Goal: Task Accomplishment & Management: Use online tool/utility

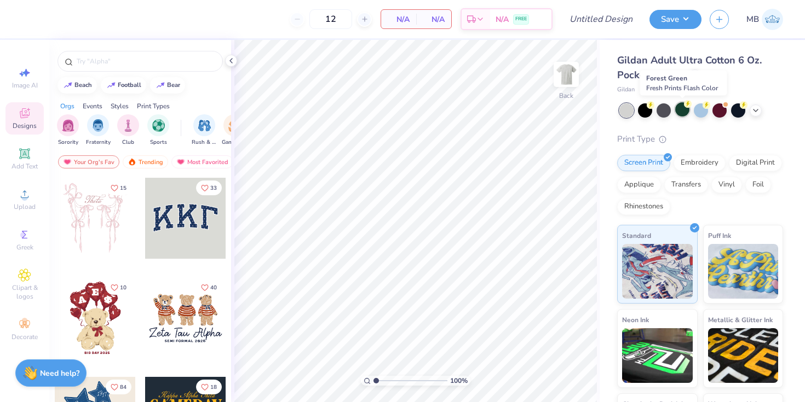
click at [684, 112] on div at bounding box center [682, 109] width 14 height 14
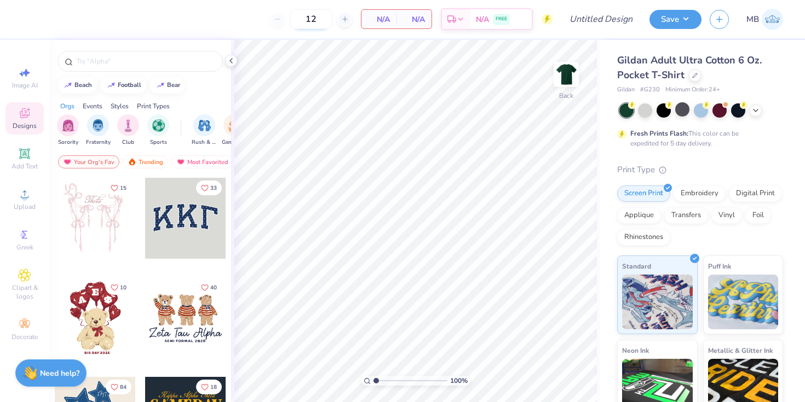
click at [316, 21] on input "12" at bounding box center [311, 19] width 43 height 20
type input "1"
type input "75"
click at [441, 37] on div "75 N/A Per Item N/A Total Est. Delivery N/A FREE" at bounding box center [291, 19] width 522 height 38
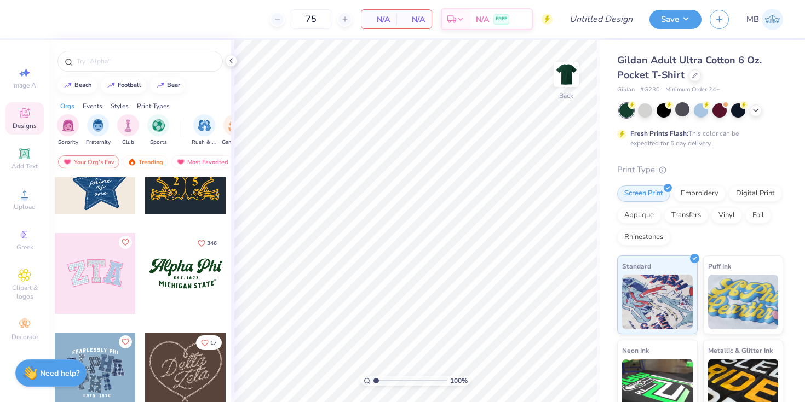
scroll to position [253, 0]
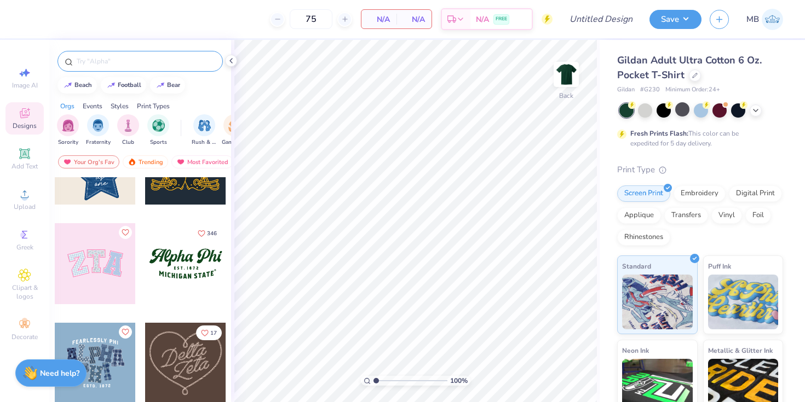
click at [134, 64] on input "text" at bounding box center [146, 61] width 140 height 11
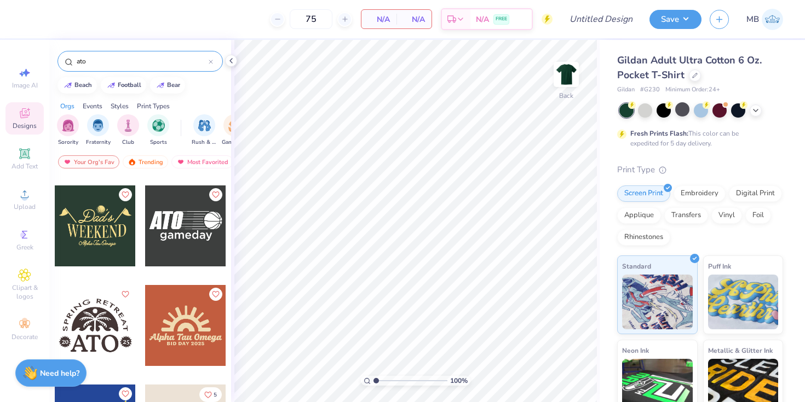
scroll to position [1294, 0]
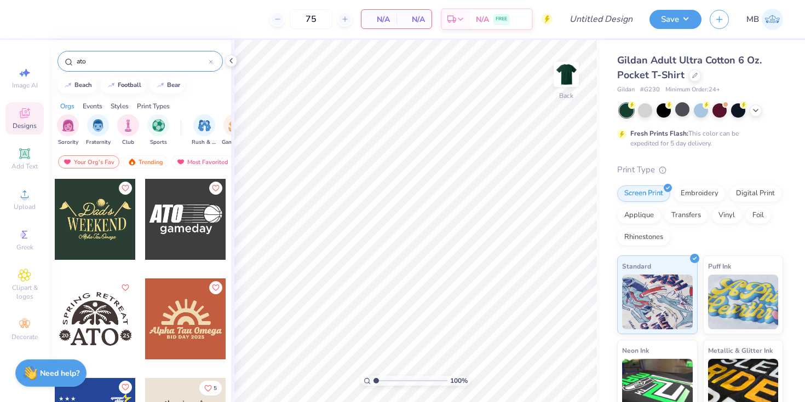
drag, startPoint x: 92, startPoint y: 65, endPoint x: 56, endPoint y: 65, distance: 35.6
click at [62, 65] on div "ato" at bounding box center [139, 61] width 165 height 21
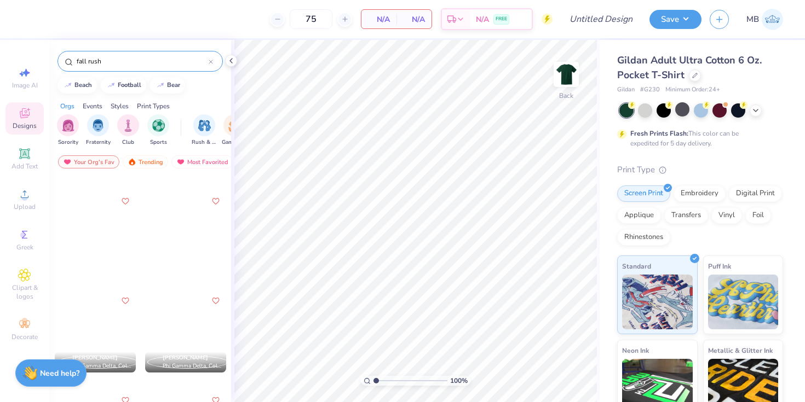
scroll to position [885, 0]
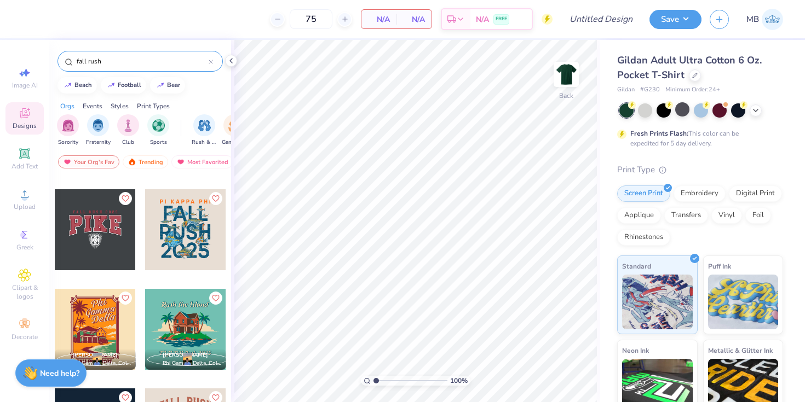
type input "fall rush"
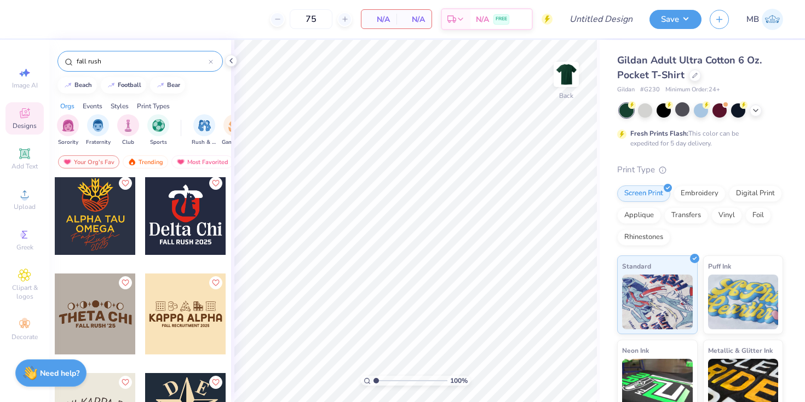
scroll to position [2311, 0]
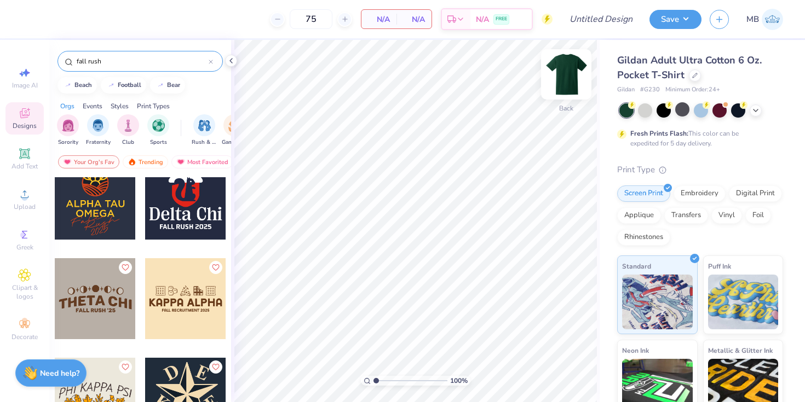
click at [562, 78] on img at bounding box center [566, 75] width 44 height 44
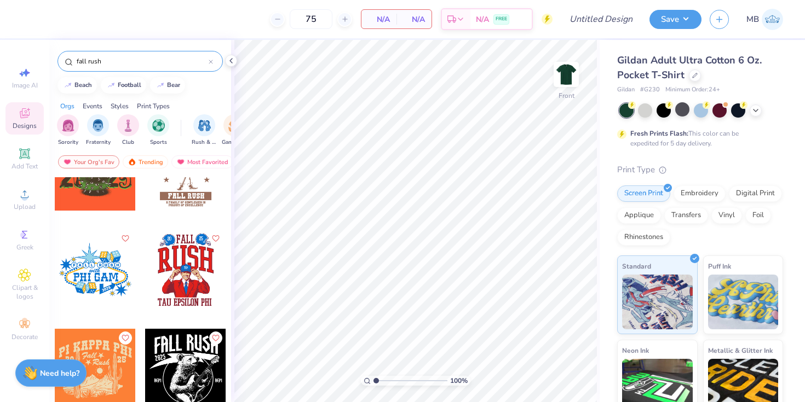
scroll to position [2642, 0]
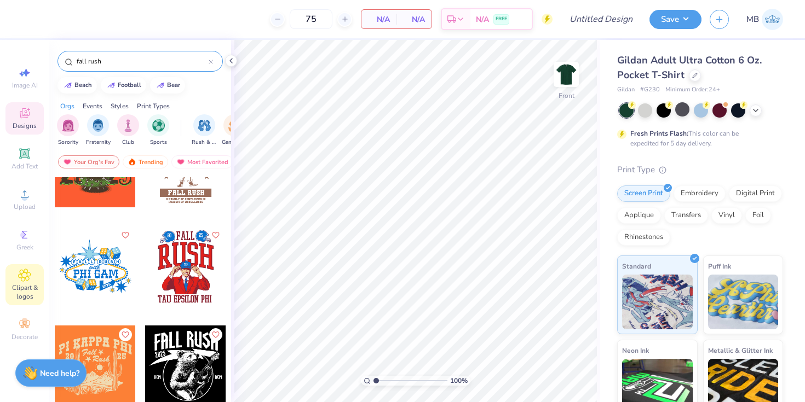
click at [29, 277] on icon at bounding box center [24, 275] width 13 height 13
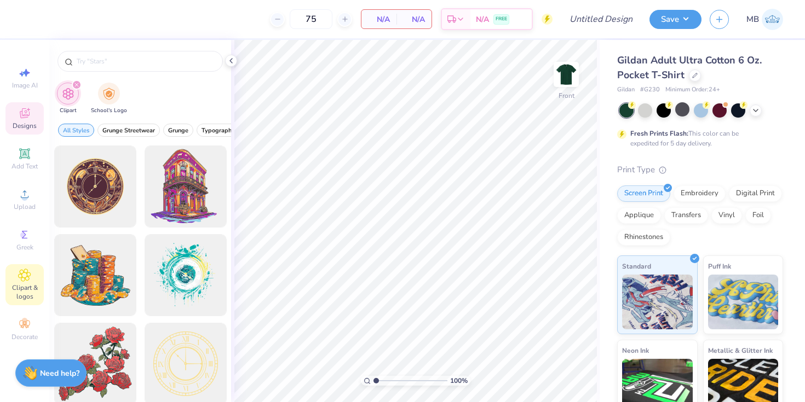
click at [24, 117] on icon at bounding box center [24, 114] width 9 height 7
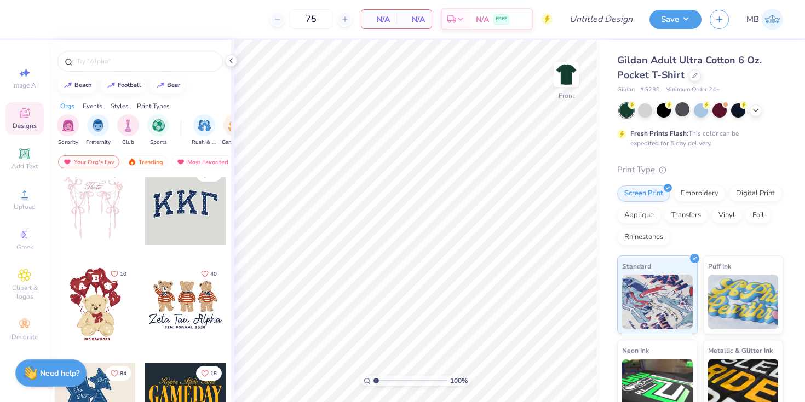
scroll to position [20, 0]
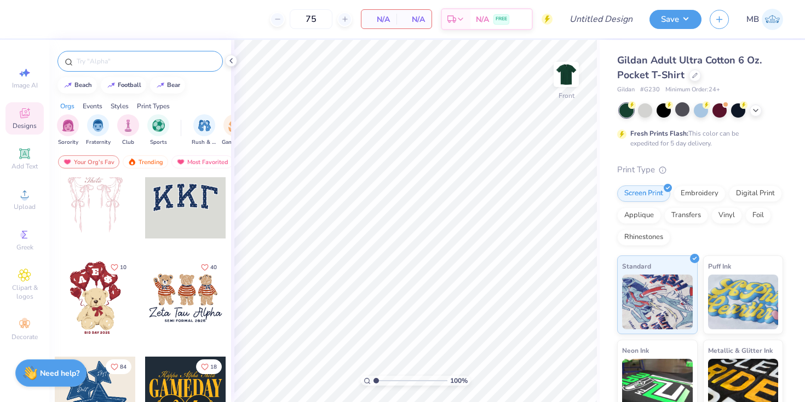
click at [143, 59] on input "text" at bounding box center [146, 61] width 140 height 11
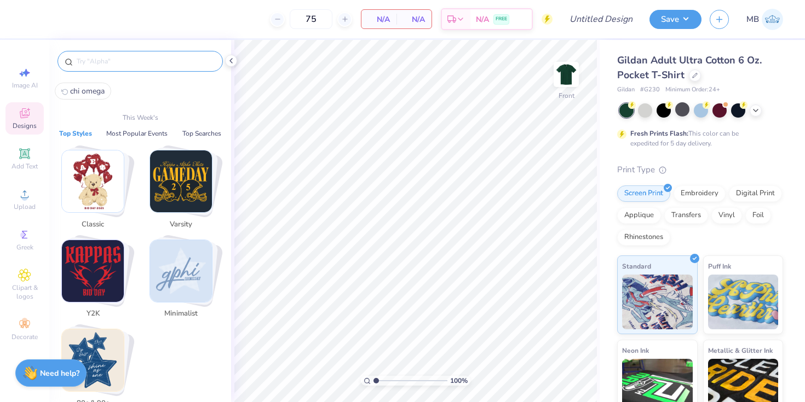
type input "f"
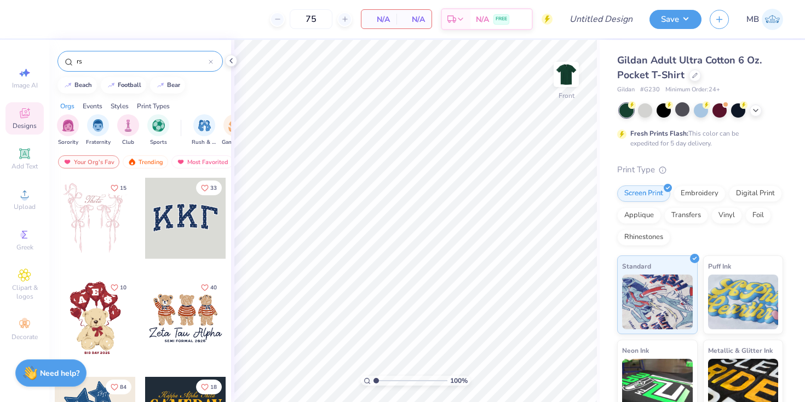
type input "r"
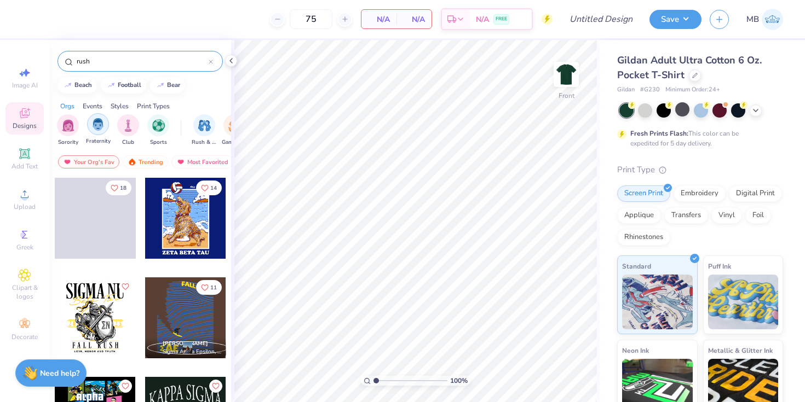
type input "rush"
click at [94, 126] on img "filter for Fraternity" at bounding box center [98, 124] width 12 height 13
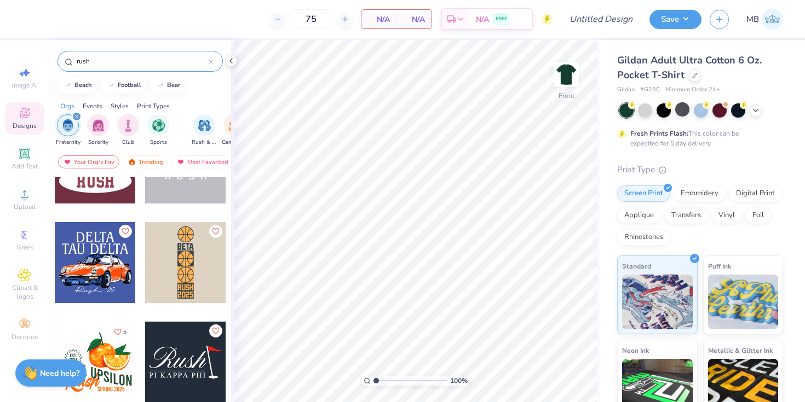
scroll to position [4531, 0]
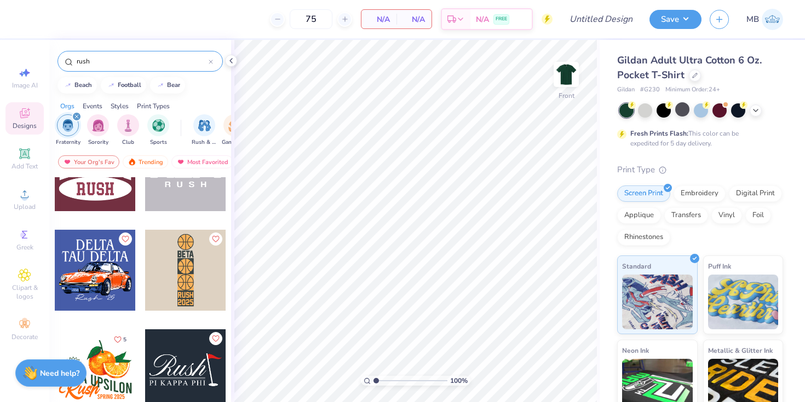
click at [106, 268] on div at bounding box center [95, 270] width 81 height 81
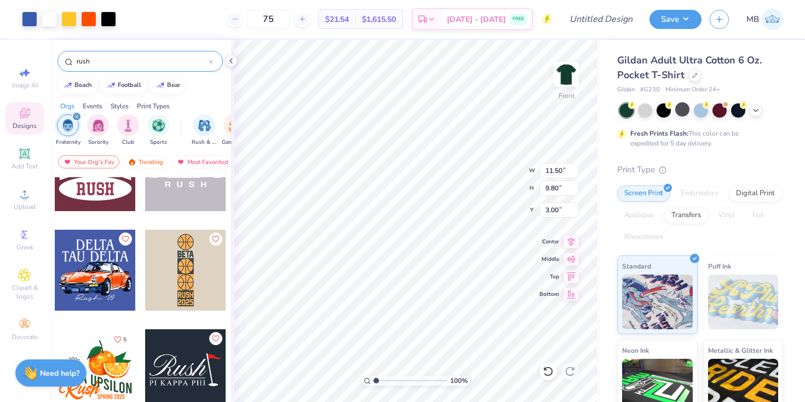
type input "6.66"
click at [457, 130] on li "Cut" at bounding box center [475, 133] width 86 height 22
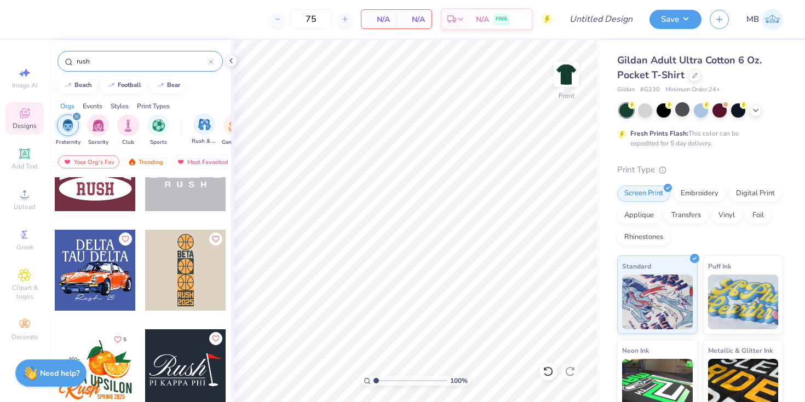
scroll to position [0, 40]
click at [170, 126] on img "filter for Rush & Bid" at bounding box center [164, 124] width 13 height 13
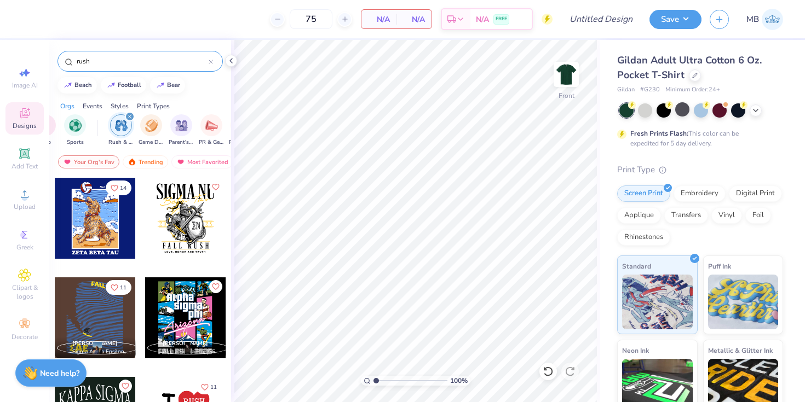
scroll to position [0, 96]
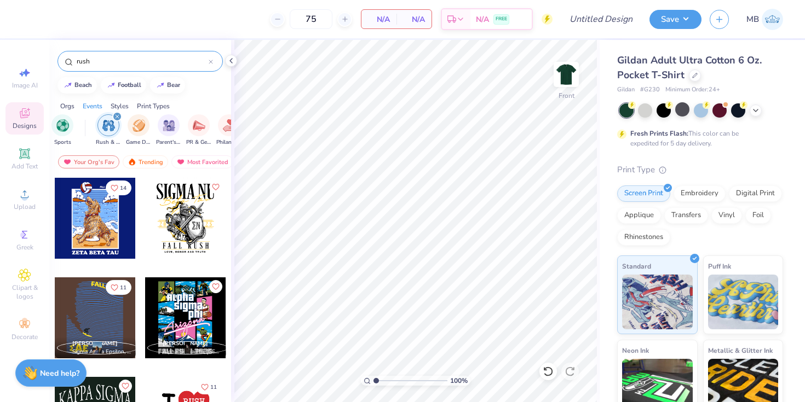
click at [122, 106] on div "Styles" at bounding box center [120, 106] width 18 height 10
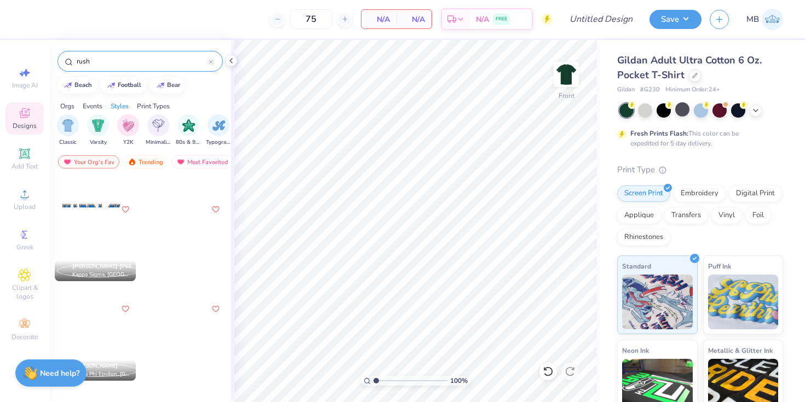
scroll to position [477, 0]
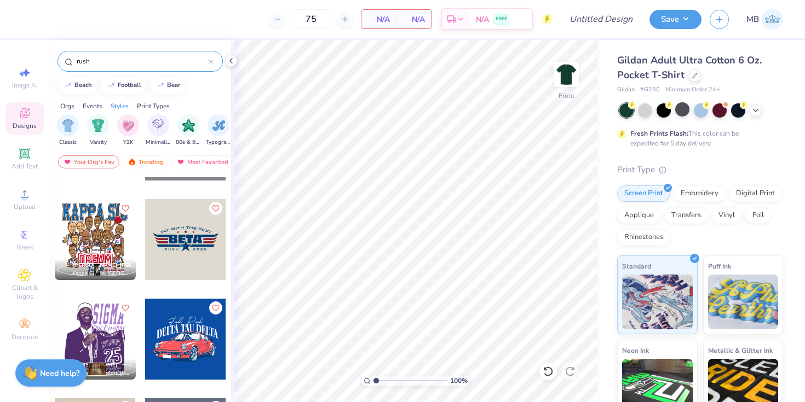
click at [123, 63] on input "rush" at bounding box center [142, 61] width 133 height 11
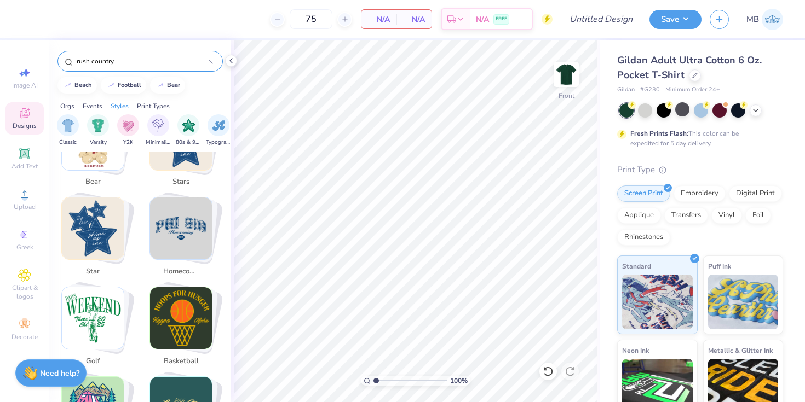
scroll to position [371, 0]
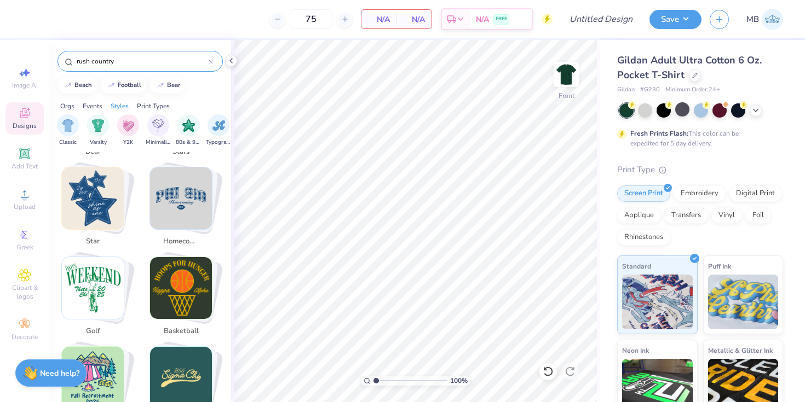
type input "rush country"
drag, startPoint x: 123, startPoint y: 64, endPoint x: 5, endPoint y: 57, distance: 117.4
click at [6, 57] on div "75 N/A Per Item N/A Total Est. Delivery N/A FREE Design Title Save MB Image AI …" at bounding box center [402, 201] width 805 height 402
click at [25, 281] on icon at bounding box center [24, 275] width 13 height 13
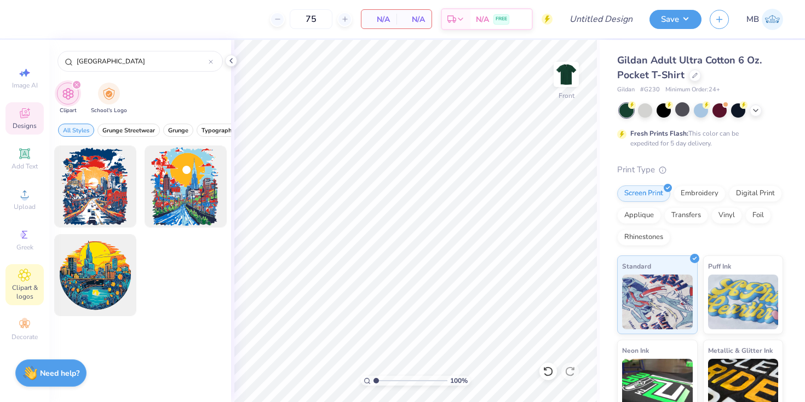
type input "[GEOGRAPHIC_DATA]"
click at [30, 104] on div "Designs" at bounding box center [24, 118] width 38 height 32
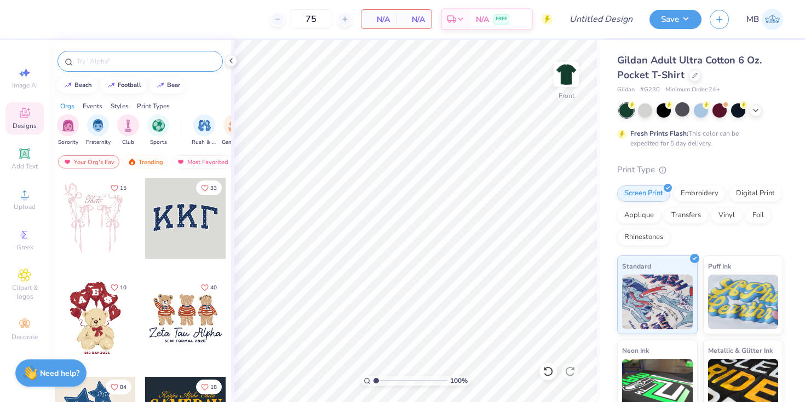
click at [111, 60] on input "text" at bounding box center [146, 61] width 140 height 11
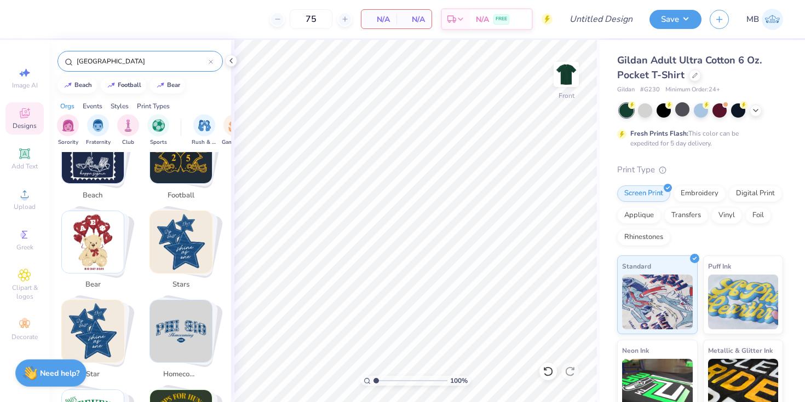
scroll to position [239, 0]
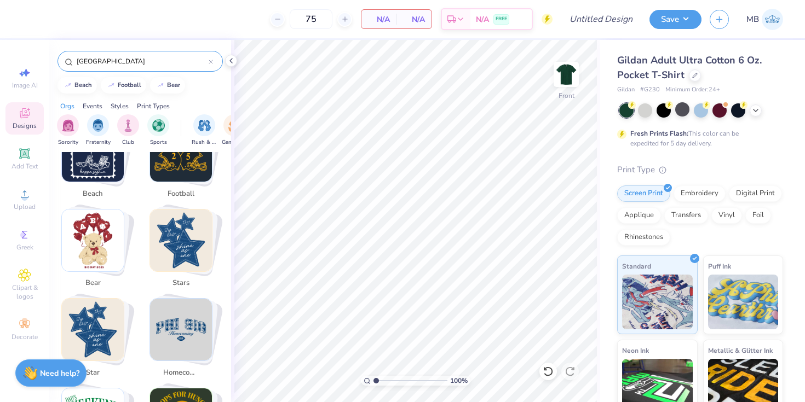
type input "[GEOGRAPHIC_DATA]"
click at [26, 288] on span "Clipart & logos" at bounding box center [24, 293] width 38 height 18
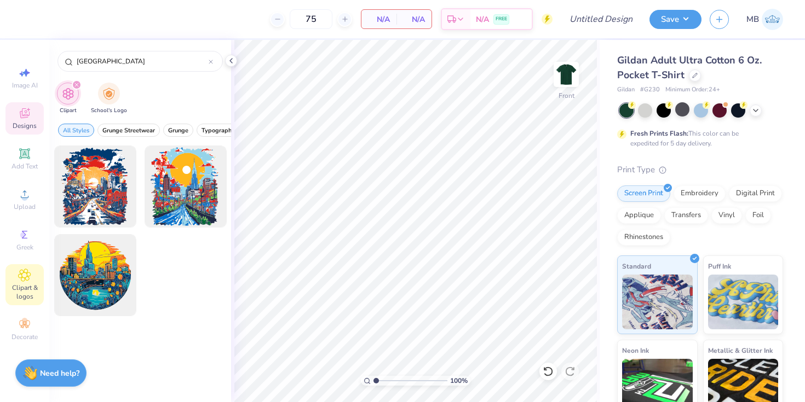
click at [24, 120] on div "Designs" at bounding box center [24, 118] width 38 height 32
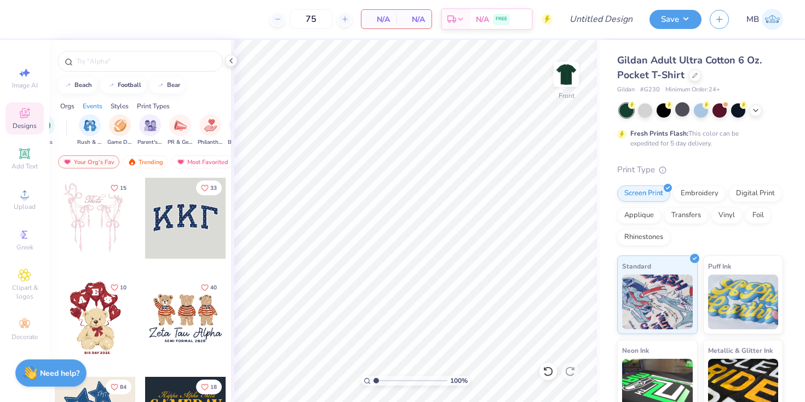
scroll to position [0, 116]
click at [87, 129] on img "filter for Rush & Bid" at bounding box center [88, 124] width 13 height 13
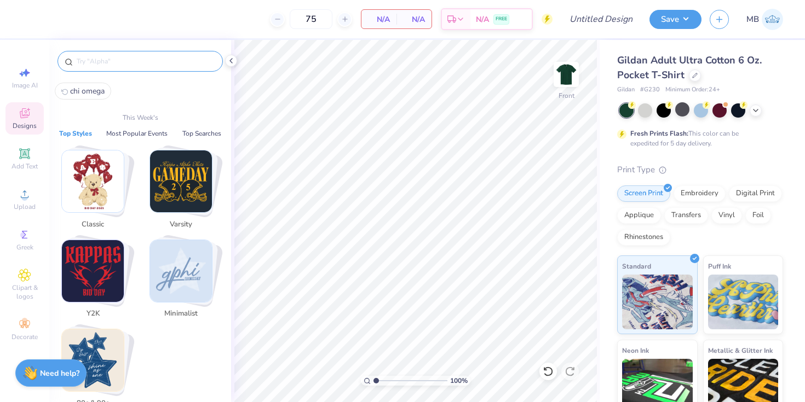
click at [130, 57] on input "text" at bounding box center [146, 61] width 140 height 11
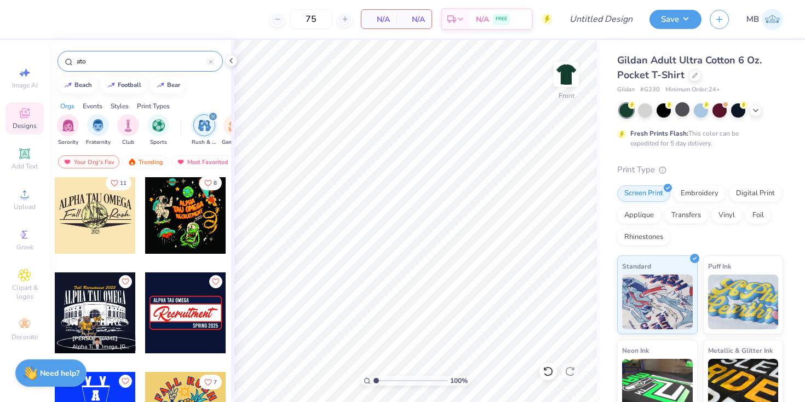
scroll to position [0, 0]
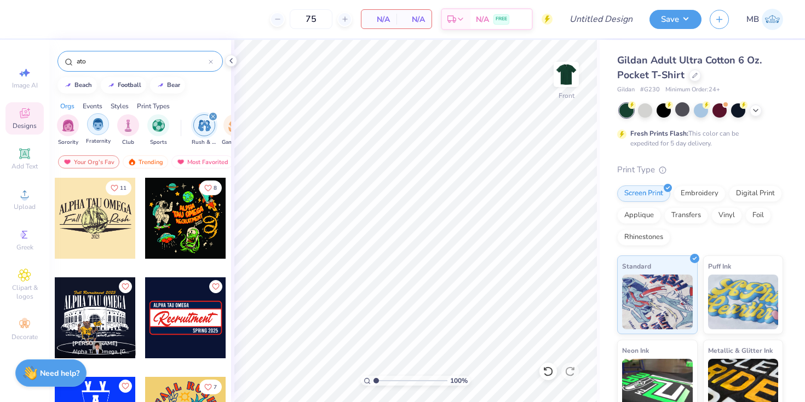
type input "ato"
click at [95, 126] on img "filter for Fraternity" at bounding box center [98, 124] width 12 height 13
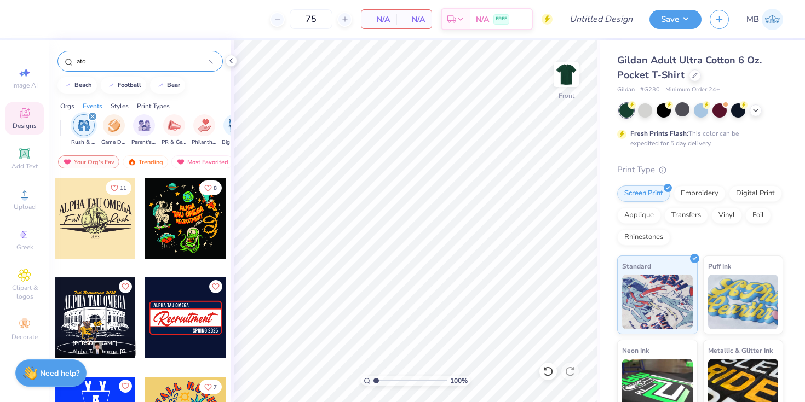
scroll to position [0, 124]
click at [88, 117] on icon "filter for Rush & Bid" at bounding box center [88, 116] width 3 height 3
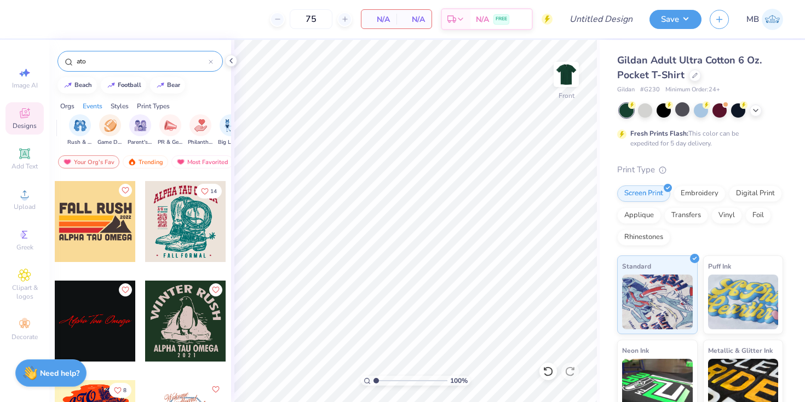
scroll to position [3483, 0]
click at [194, 238] on div at bounding box center [185, 222] width 81 height 81
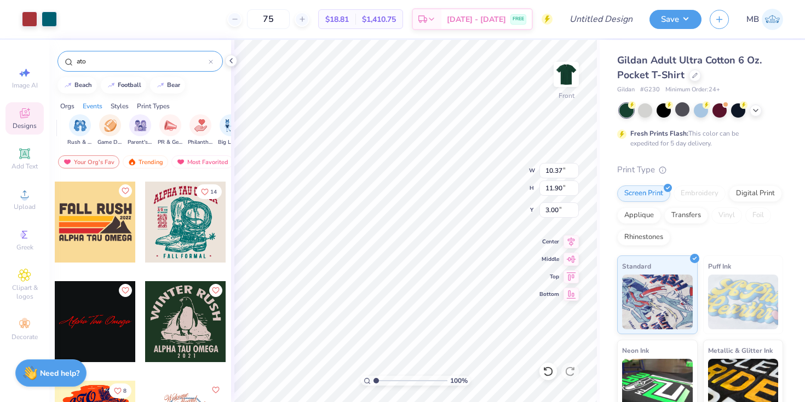
type input "4.89"
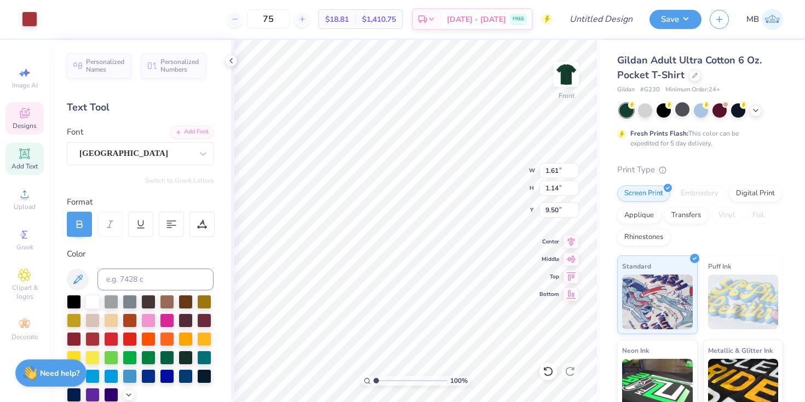
type input "9.57"
type input "4.80"
